Goal: Transaction & Acquisition: Download file/media

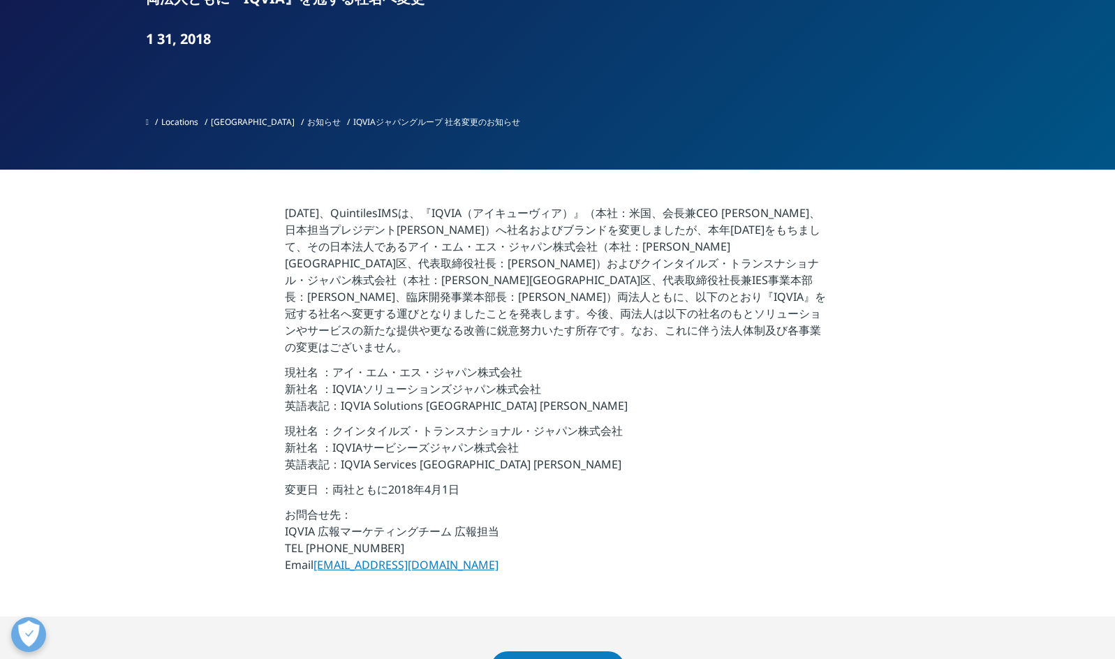
scroll to position [349, 0]
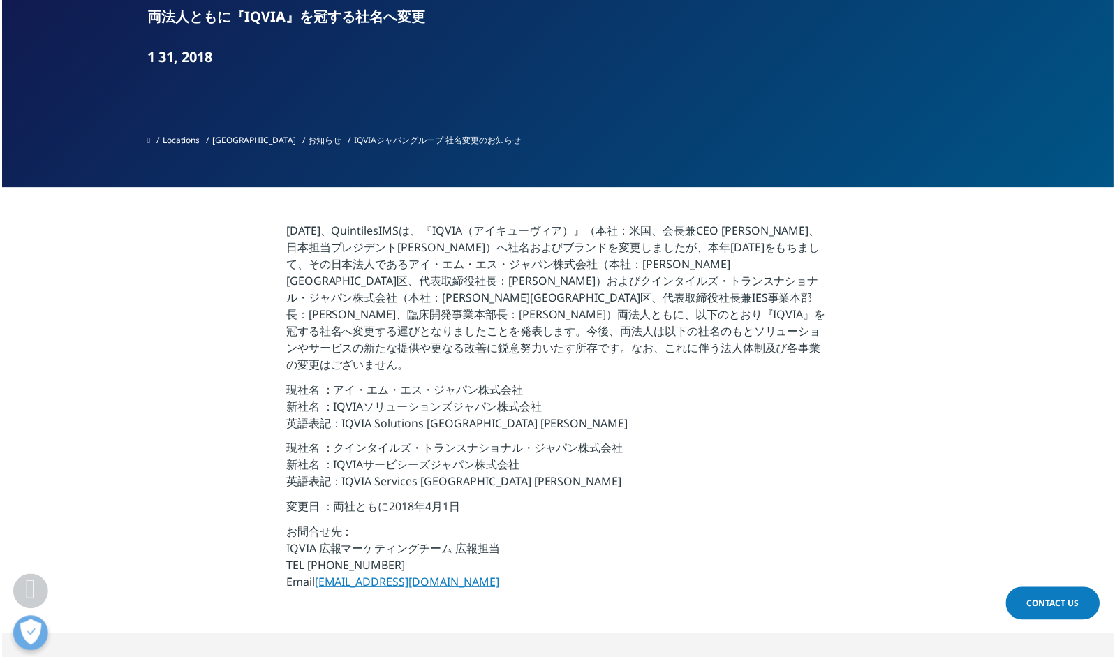
scroll to position [419, 0]
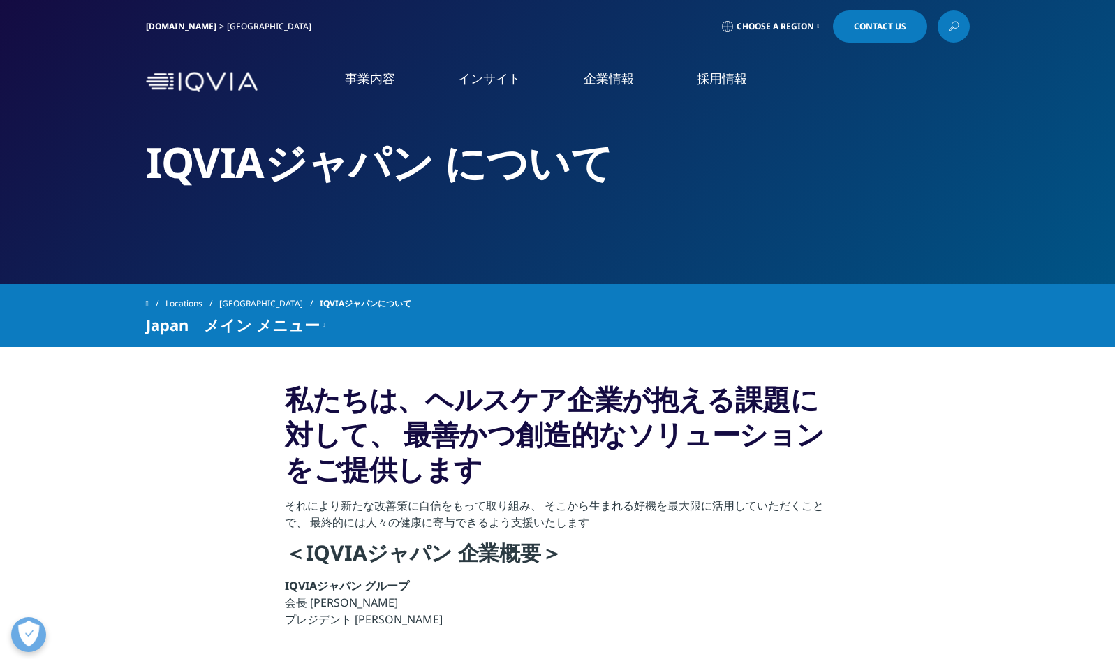
click at [214, 73] on img at bounding box center [202, 82] width 112 height 20
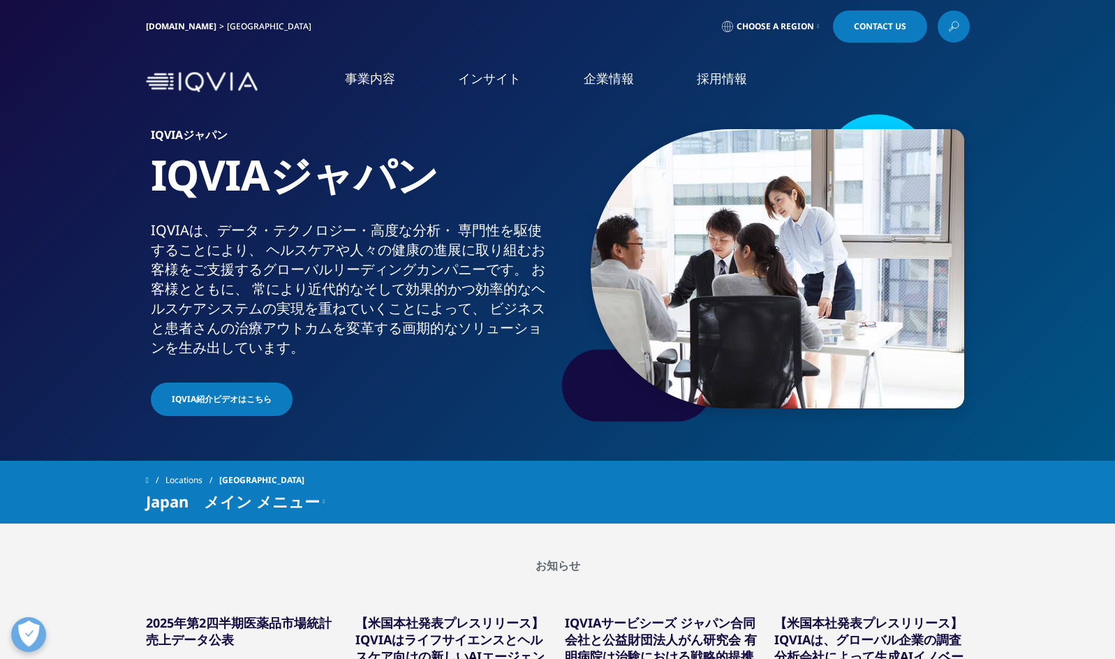
click at [91, 413] on link "CSO事業" at bounding box center [95, 421] width 45 height 16
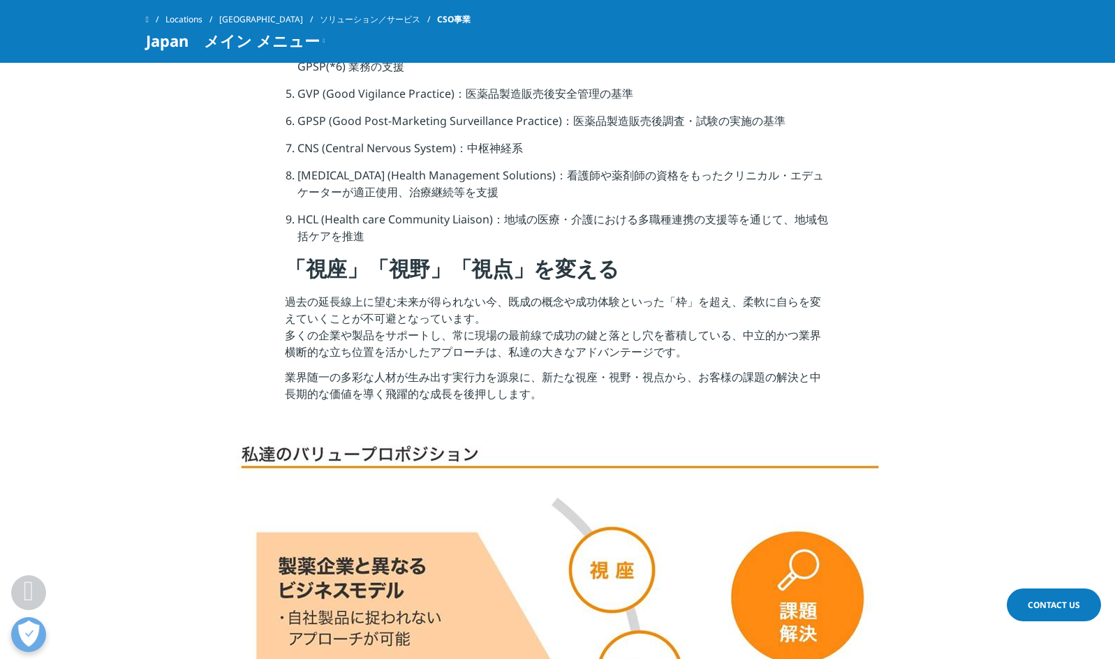
scroll to position [1885, 0]
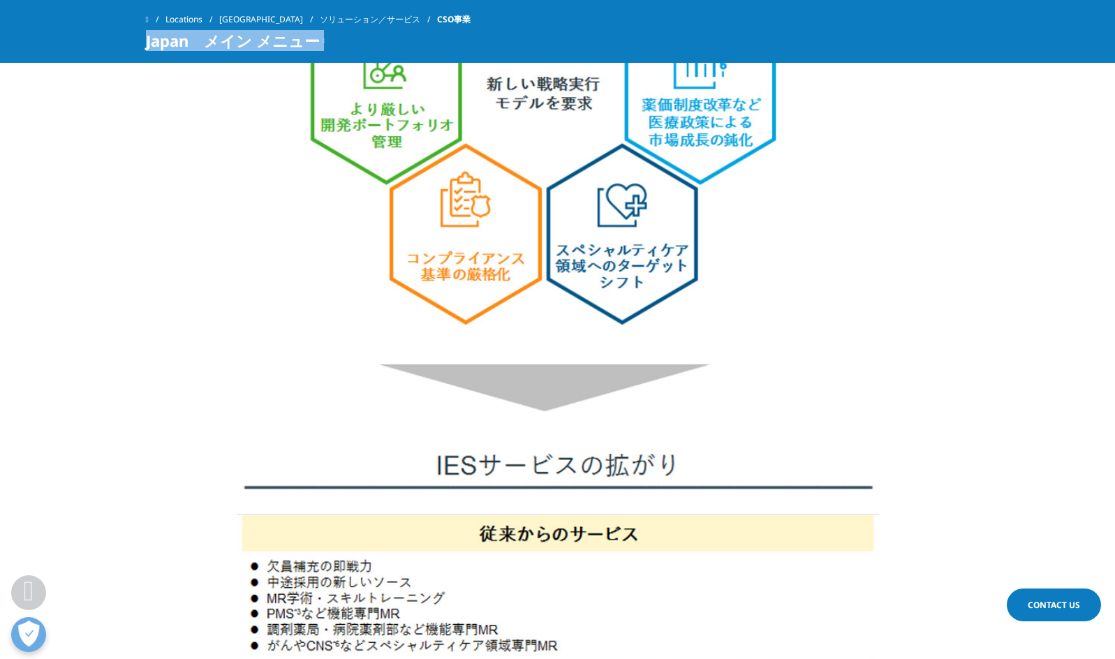
drag, startPoint x: 595, startPoint y: 20, endPoint x: 468, endPoint y: -61, distance: 149.7
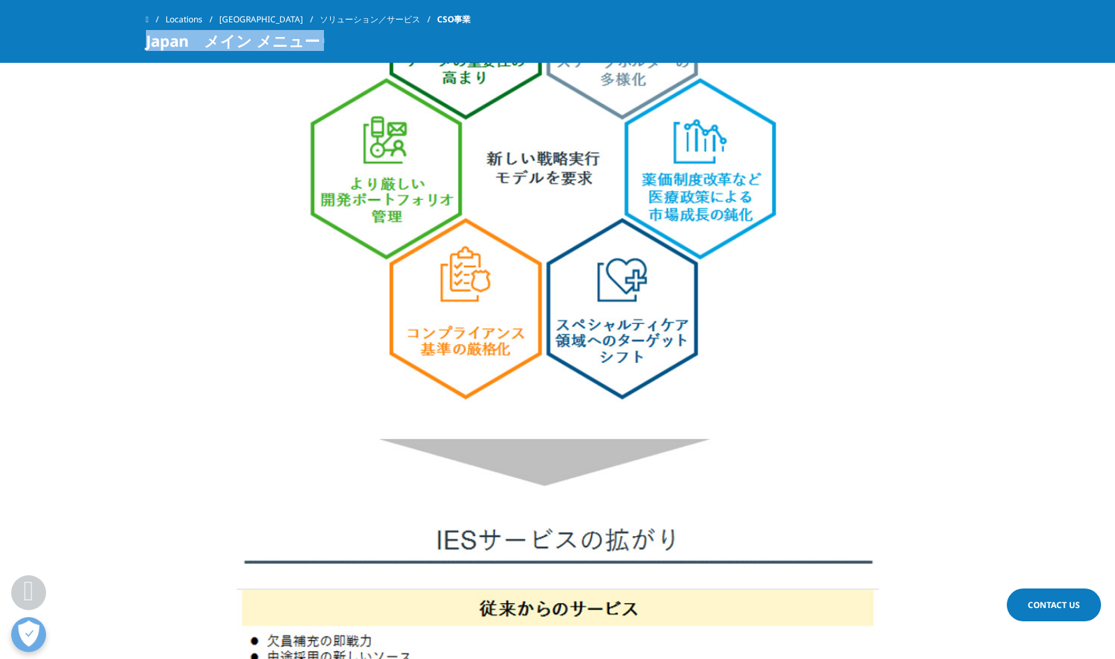
click at [873, 307] on img at bounding box center [558, 445] width 642 height 1182
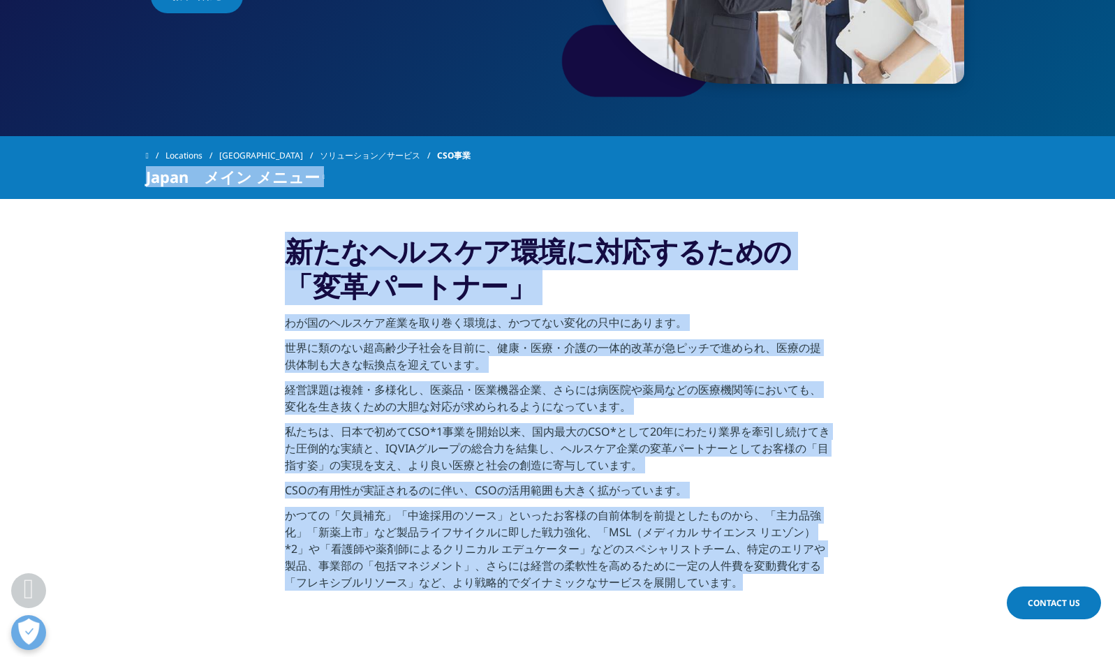
scroll to position [134, 0]
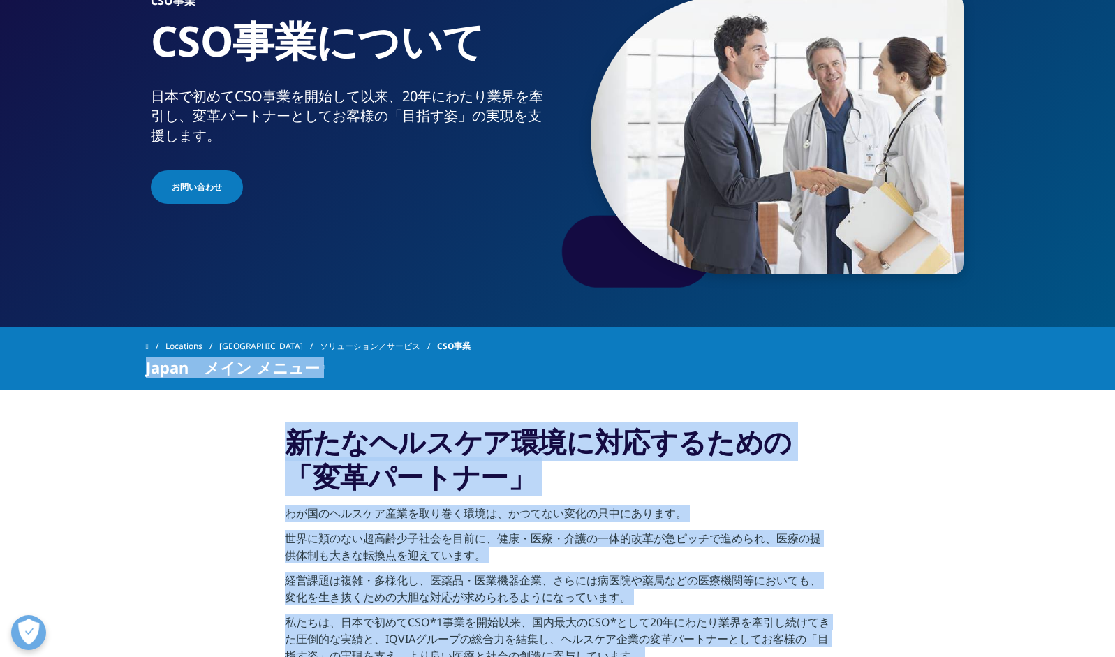
click at [617, 359] on div "Japan　メイン メニュー コントラクトＭＲ IQVIA Remote Detailing 業界トレンドUPDATE 患者支援プログラム（PSP） ヘルスケ…" at bounding box center [558, 367] width 824 height 17
click at [627, 369] on div "Japan　メイン メニュー コントラクトＭＲ IQVIA Remote Detailing 業界トレンドUPDATE 患者支援プログラム（PSP） ヘルスケ…" at bounding box center [558, 367] width 824 height 17
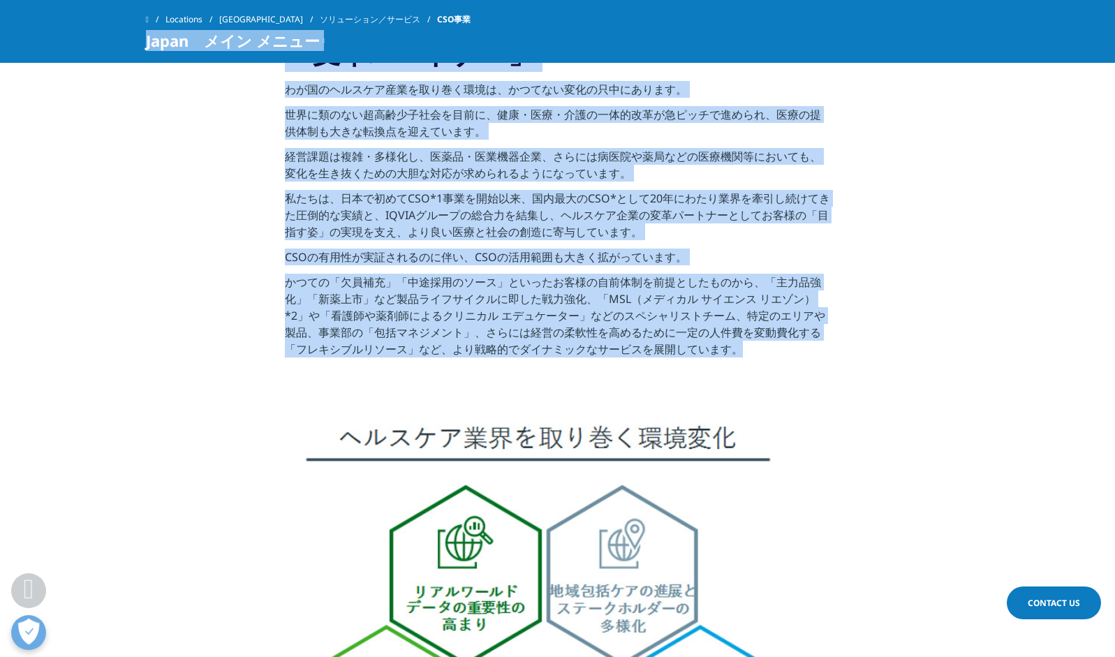
click at [585, 324] on p "かつての「欠員補充」「中途採用のソース」といったお客様の自前体制を前提としたものから、「主力品強化」「新薬上市」など製品ライフサイクルに即した戦力強化、「MS…" at bounding box center [557, 319] width 545 height 92
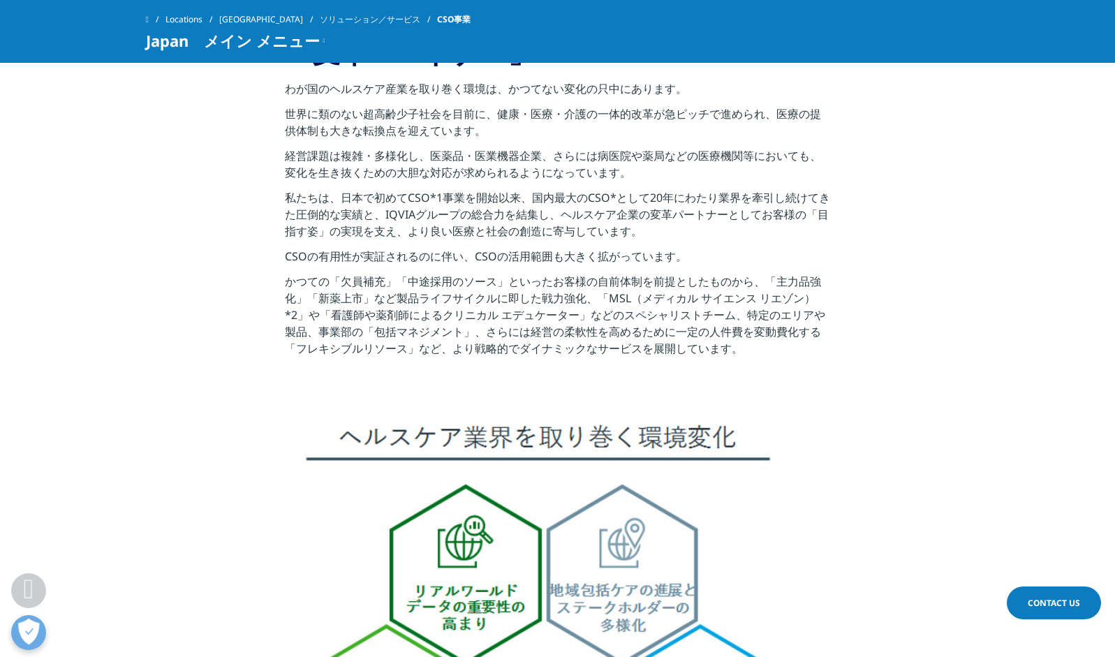
click at [579, 311] on p "かつての「欠員補充」「中途採用のソース」といったお客様の自前体制を前提としたものから、「主力品強化」「新薬上市」など製品ライフサイクルに即した戦力強化、「MS…" at bounding box center [557, 319] width 545 height 92
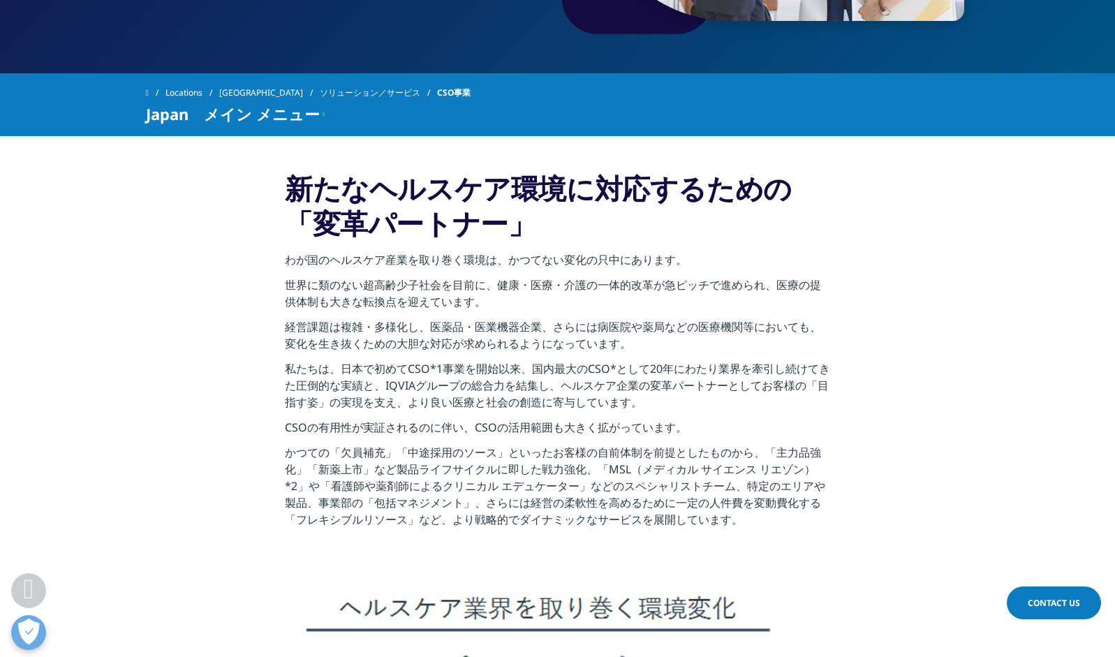
scroll to position [387, 0]
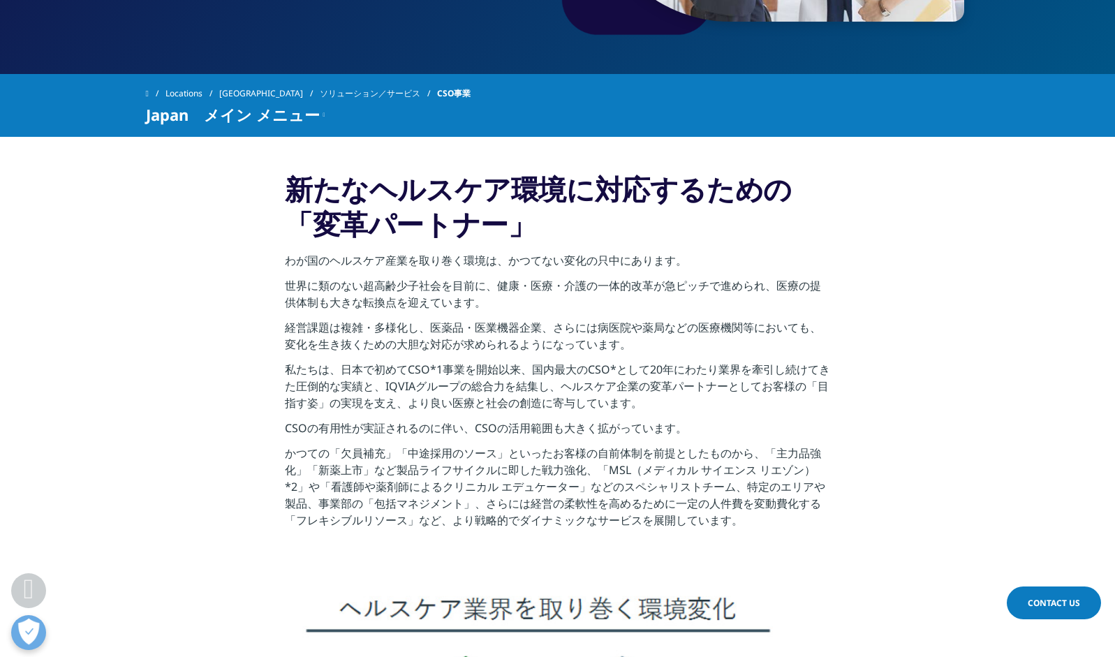
click at [540, 235] on h3 "新たなヘルスケア環境に対応するための「変革パートナー」" at bounding box center [557, 212] width 545 height 80
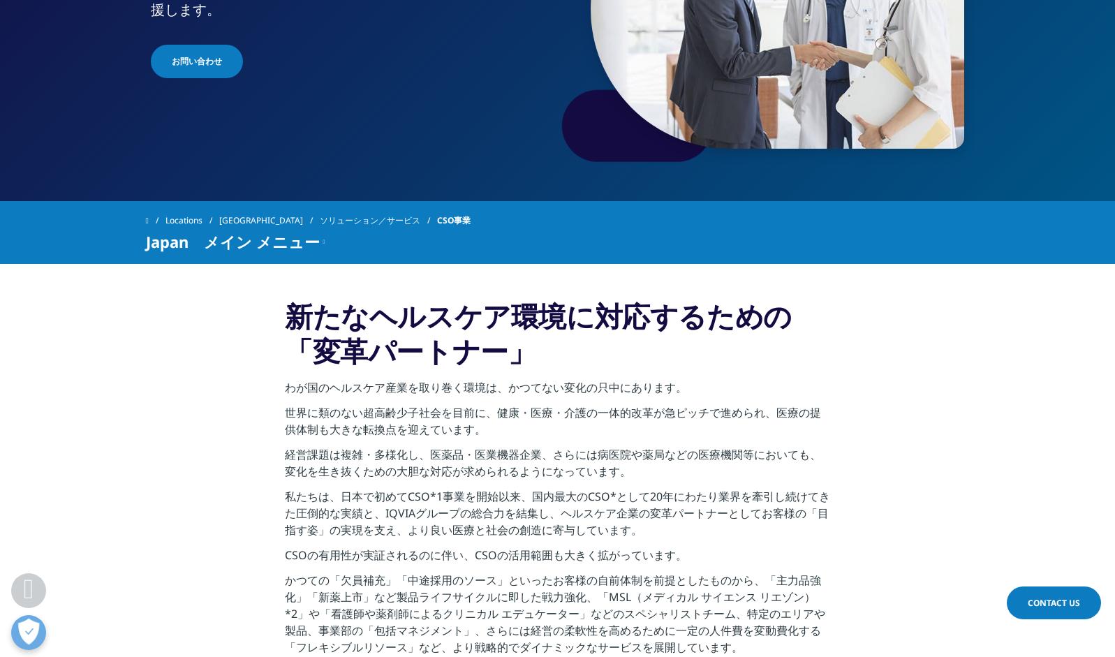
scroll to position [349, 0]
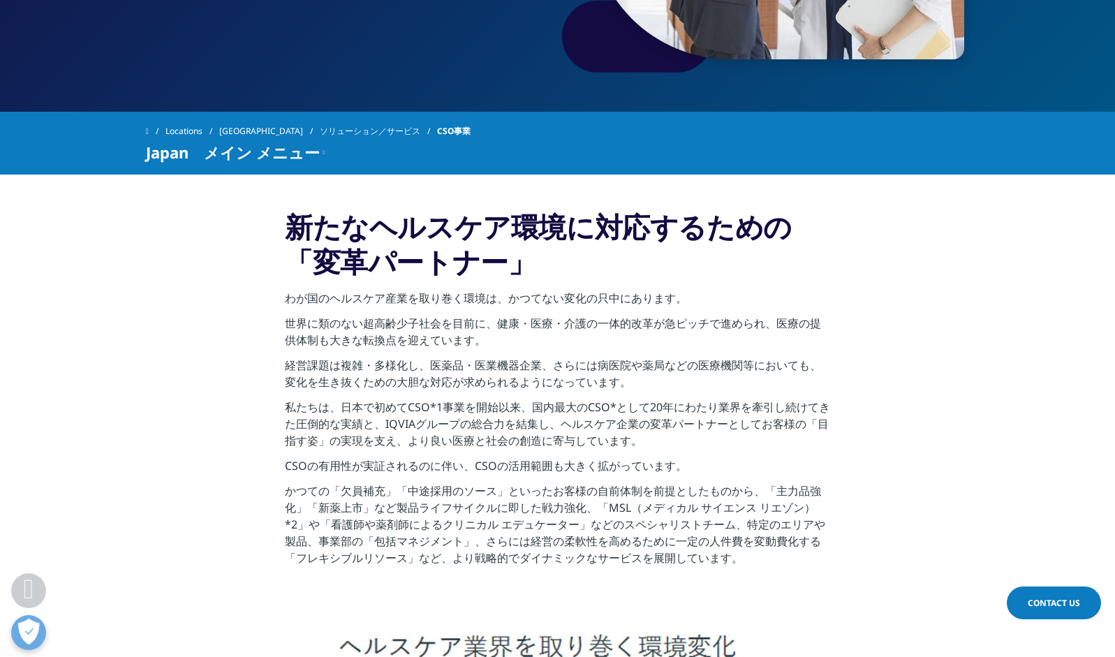
drag, startPoint x: 170, startPoint y: 121, endPoint x: 431, endPoint y: 13, distance: 282.4
click at [165, 120] on link at bounding box center [156, 131] width 20 height 25
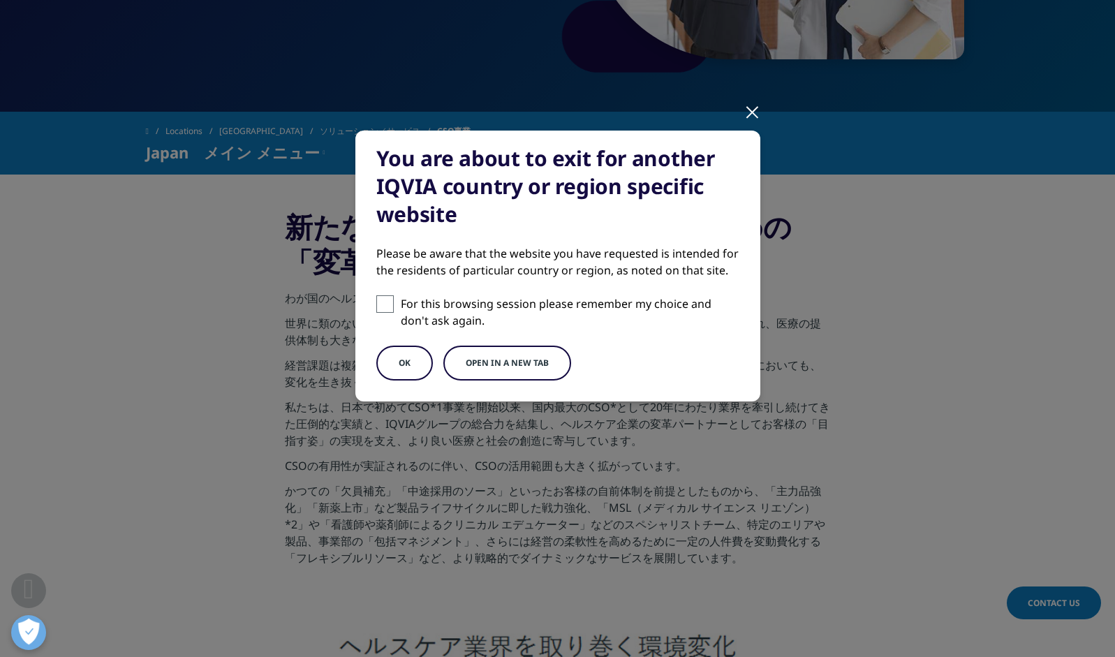
click at [749, 103] on div at bounding box center [752, 111] width 16 height 38
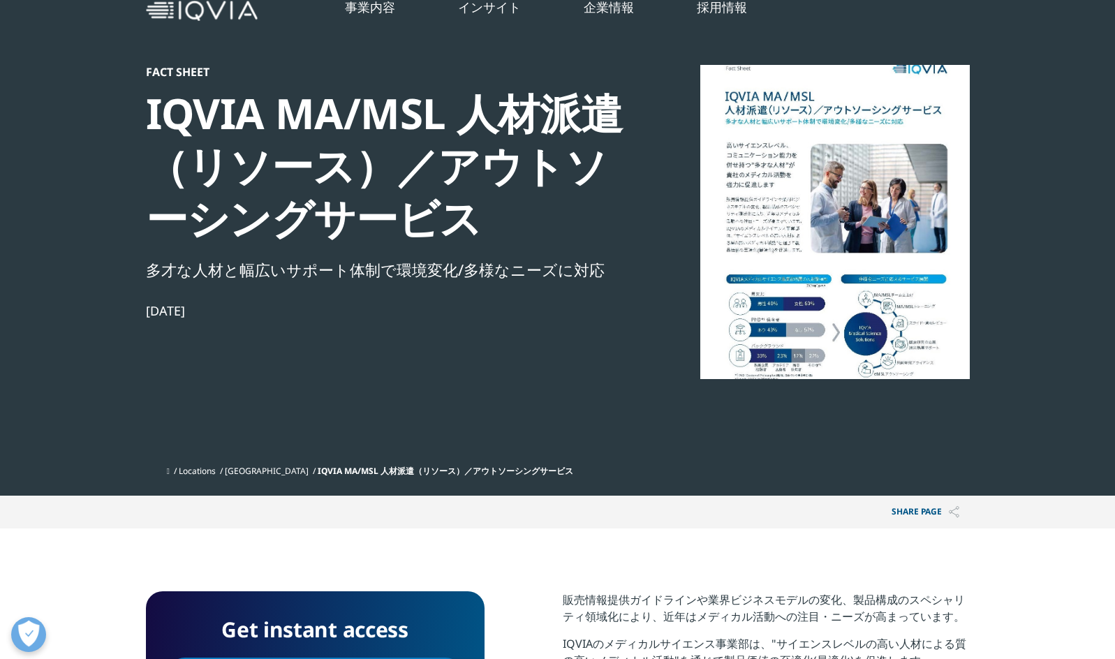
scroll to position [70, 0]
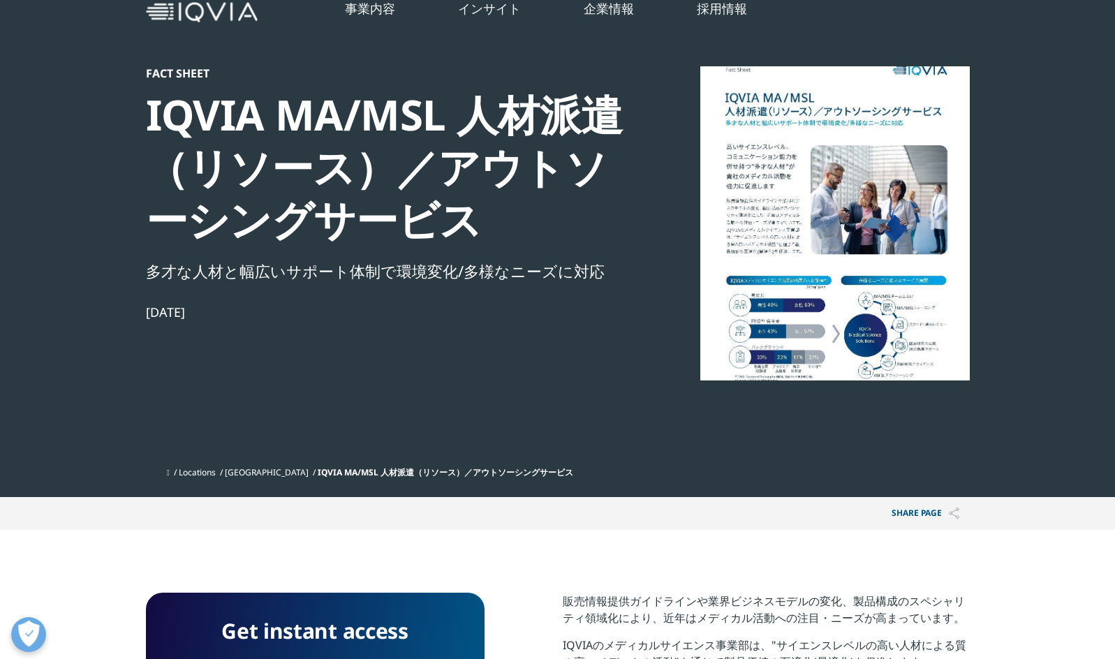
click at [862, 250] on div at bounding box center [835, 223] width 270 height 314
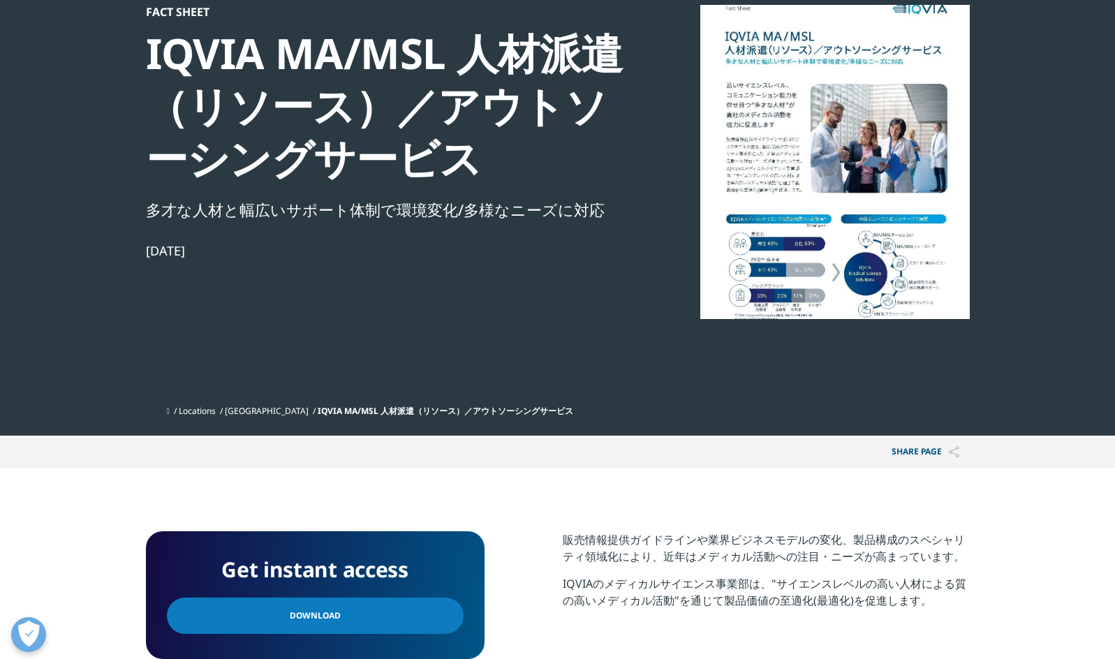
scroll to position [489, 0]
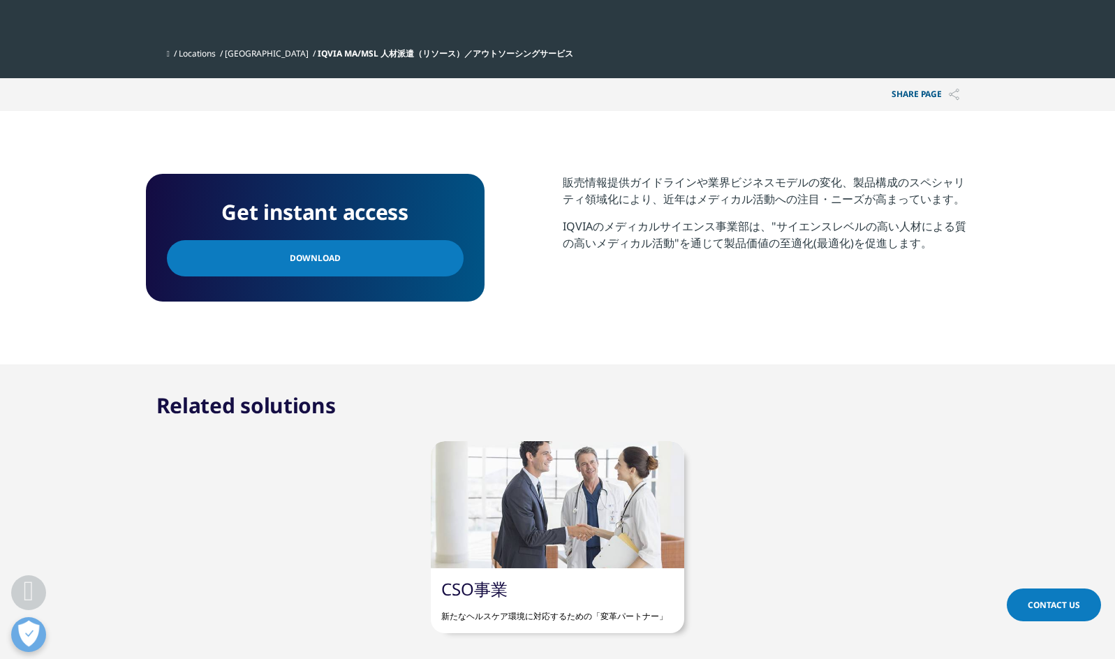
click at [332, 267] on link "Download" at bounding box center [315, 258] width 297 height 36
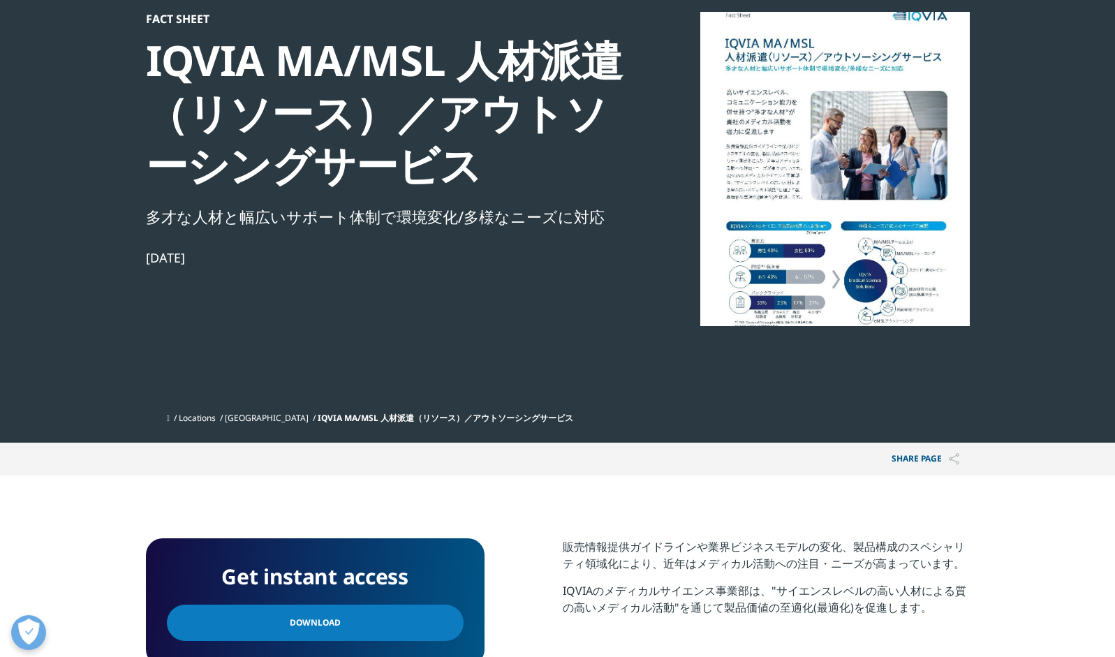
scroll to position [0, 0]
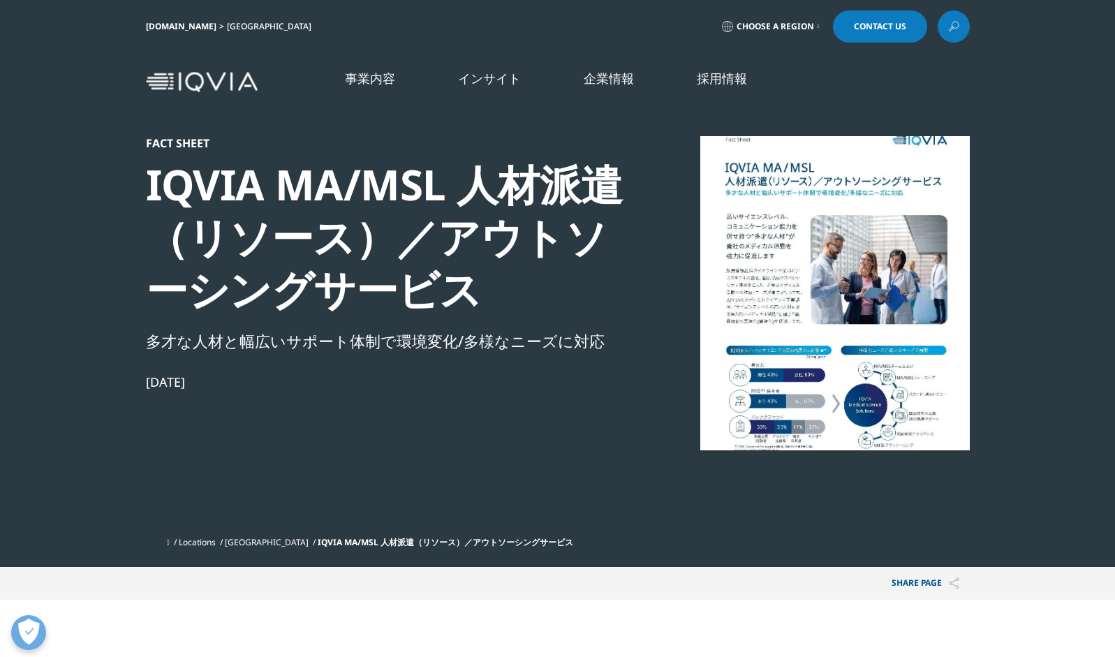
click at [249, 85] on img at bounding box center [202, 82] width 112 height 20
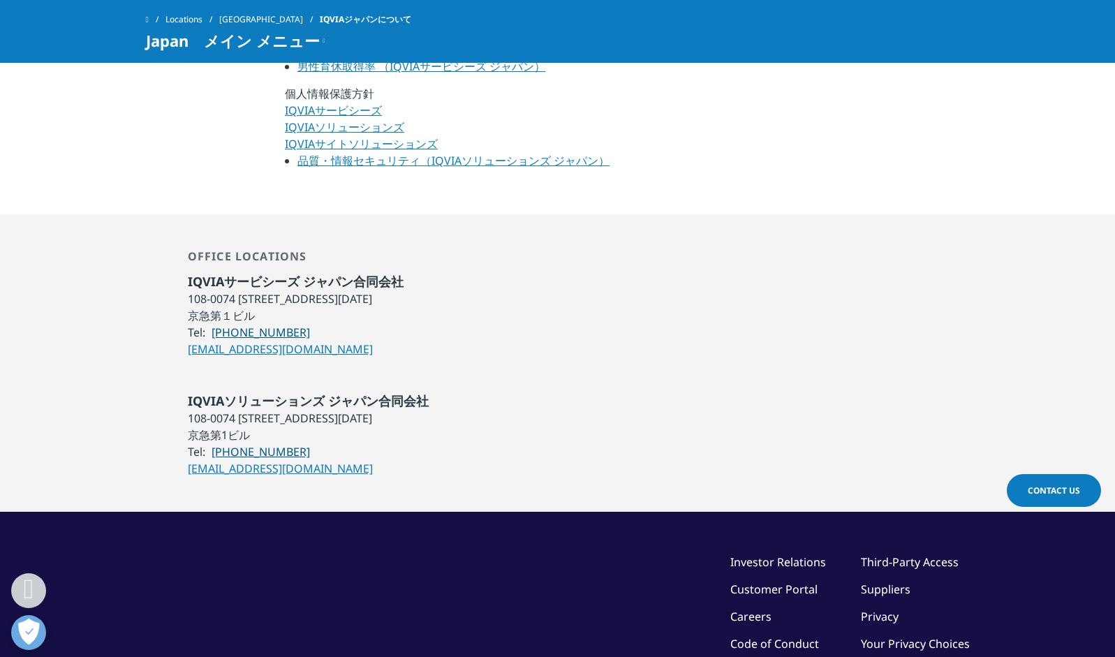
scroll to position [1047, 0]
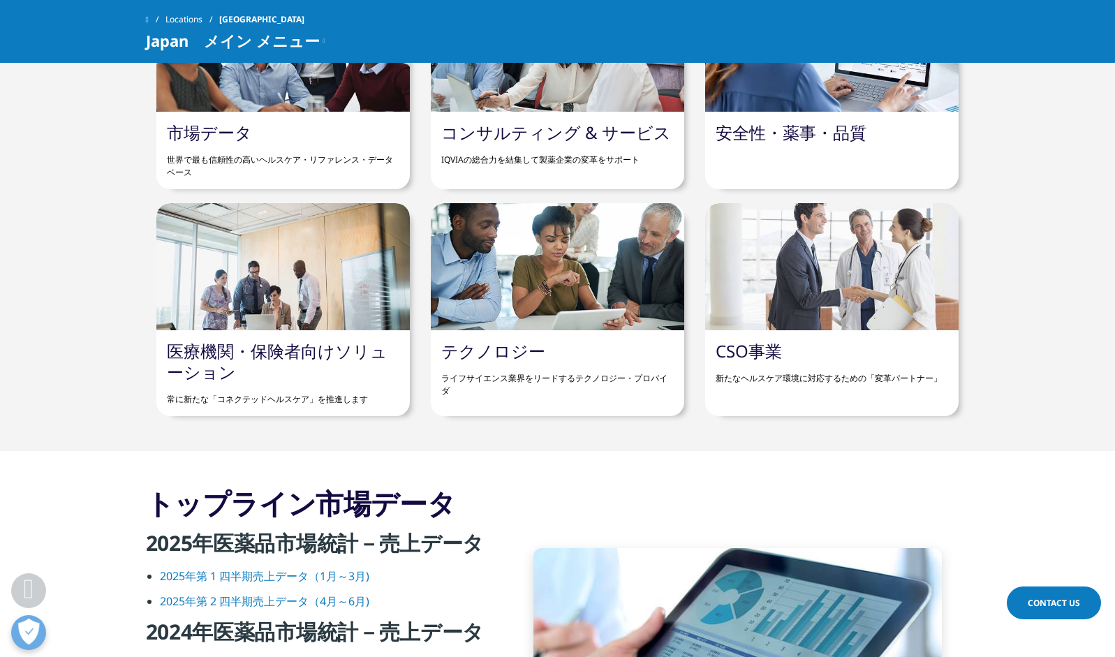
scroll to position [1466, 0]
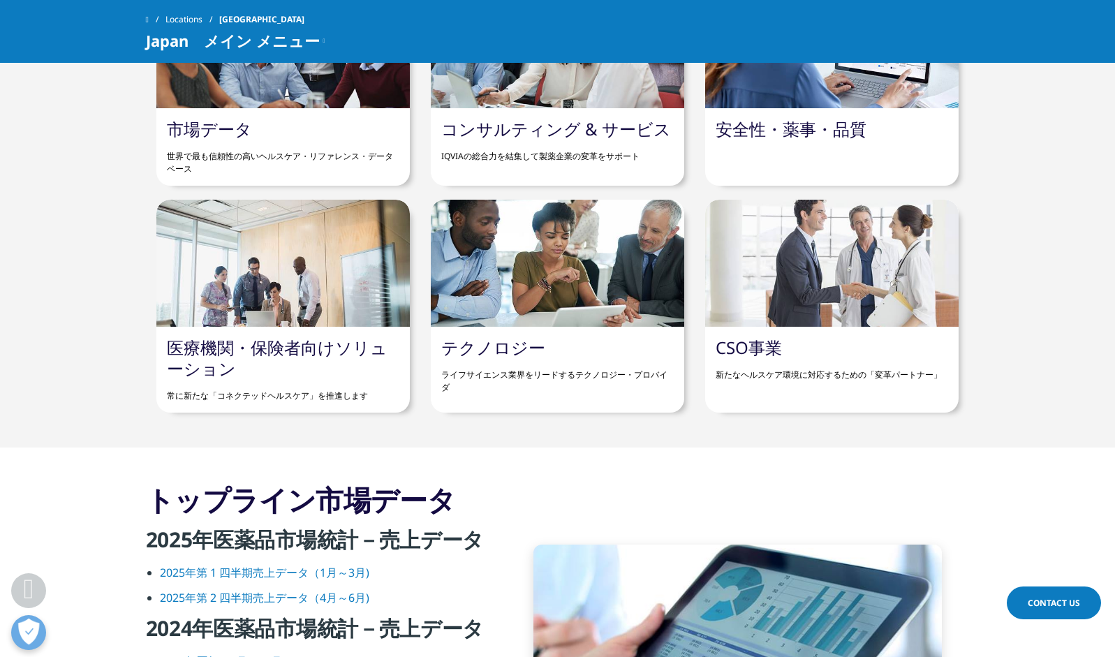
click at [369, 362] on div "医療機関・保険者向けソリューション 常に新たな「コネクテッドヘルスケア」を推進します" at bounding box center [282, 370] width 253 height 86
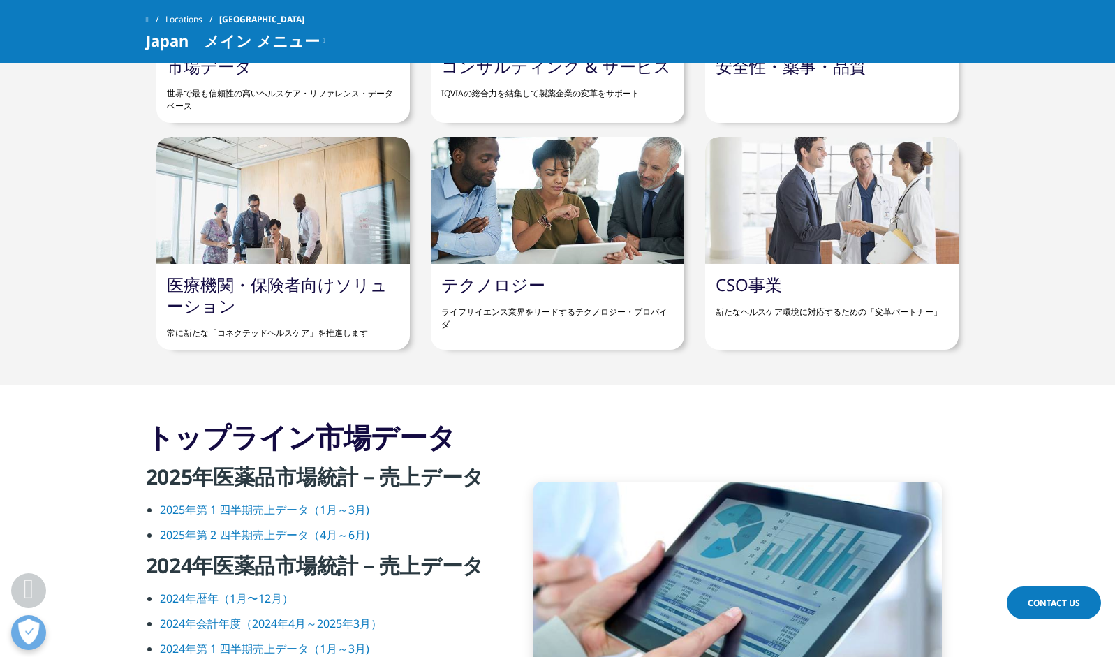
scroll to position [1466, 0]
